Goal: Check status

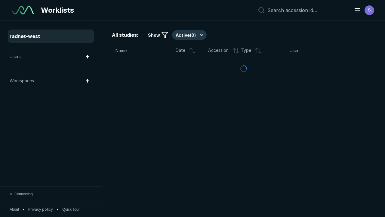
scroll to position [1642, 2505]
